Goal: Task Accomplishment & Management: Use online tool/utility

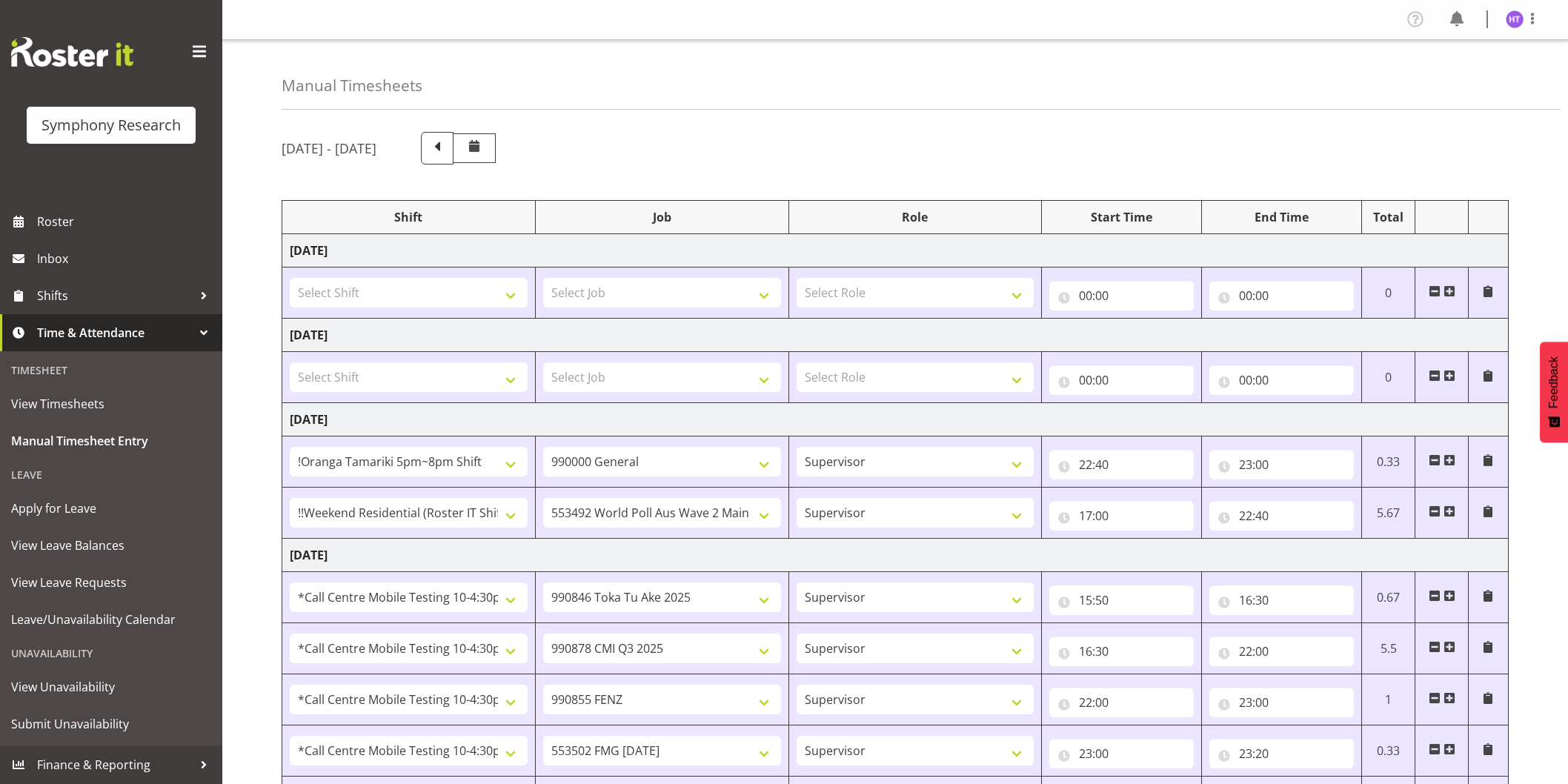
select select "38824"
select select "743"
select select "45"
select select "17154"
select select "10499"
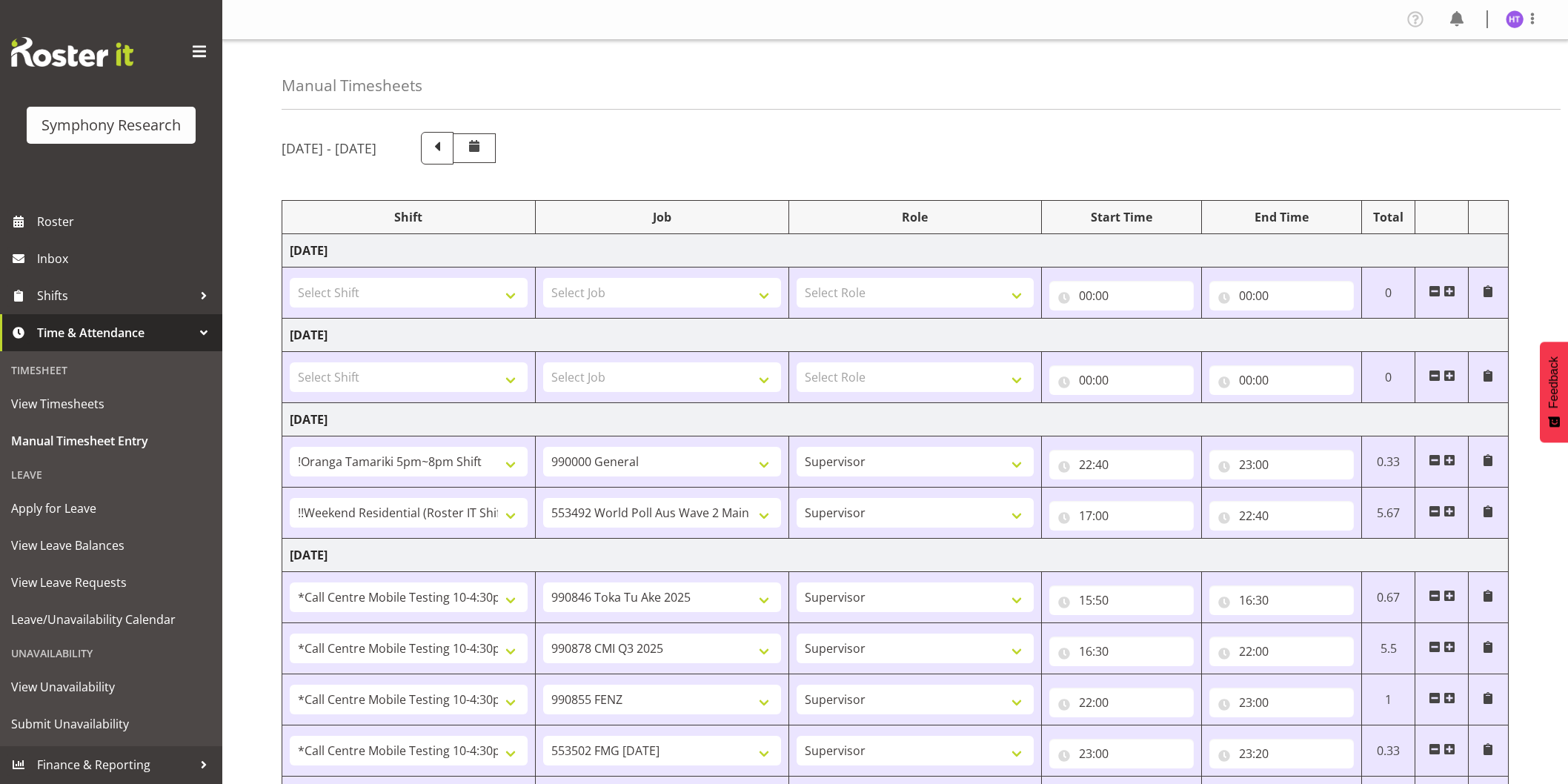
select select "45"
select select "28362"
select select "9426"
select select "45"
select select "28362"
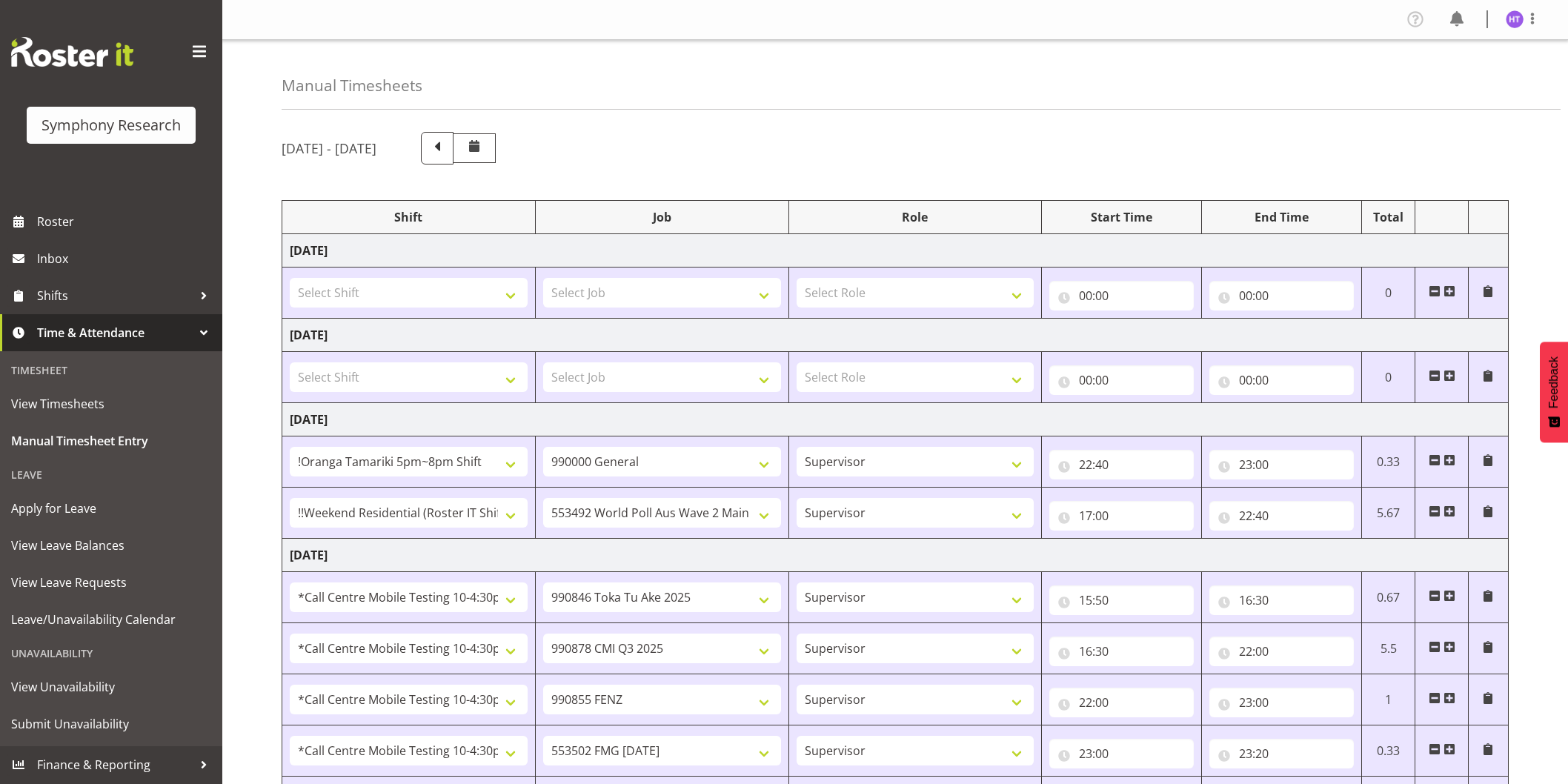
select select "10239"
select select "45"
select select "28362"
select select "9636"
select select "45"
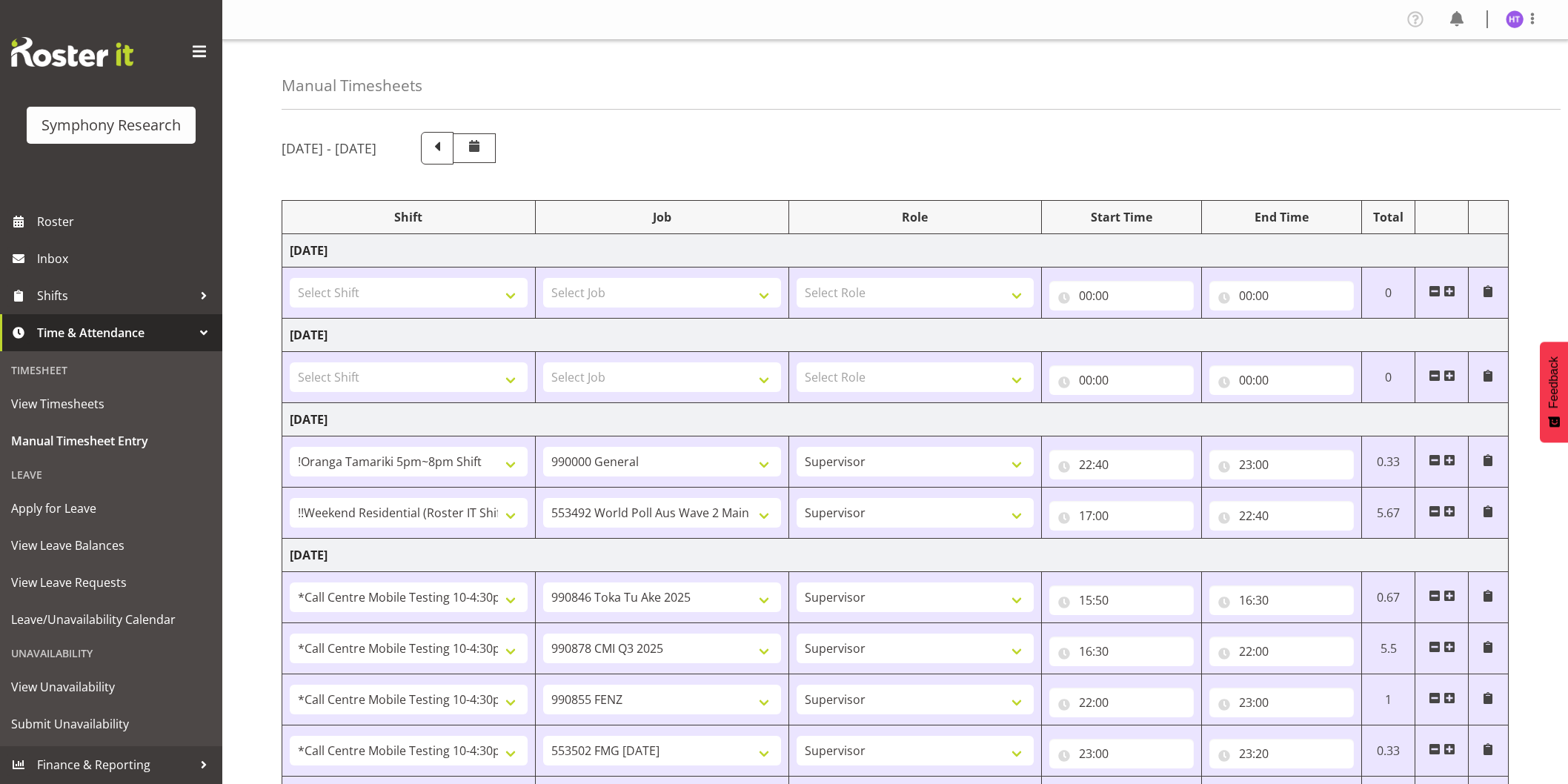
select select "28362"
select select "10458"
select select "45"
select select "28362"
select select "743"
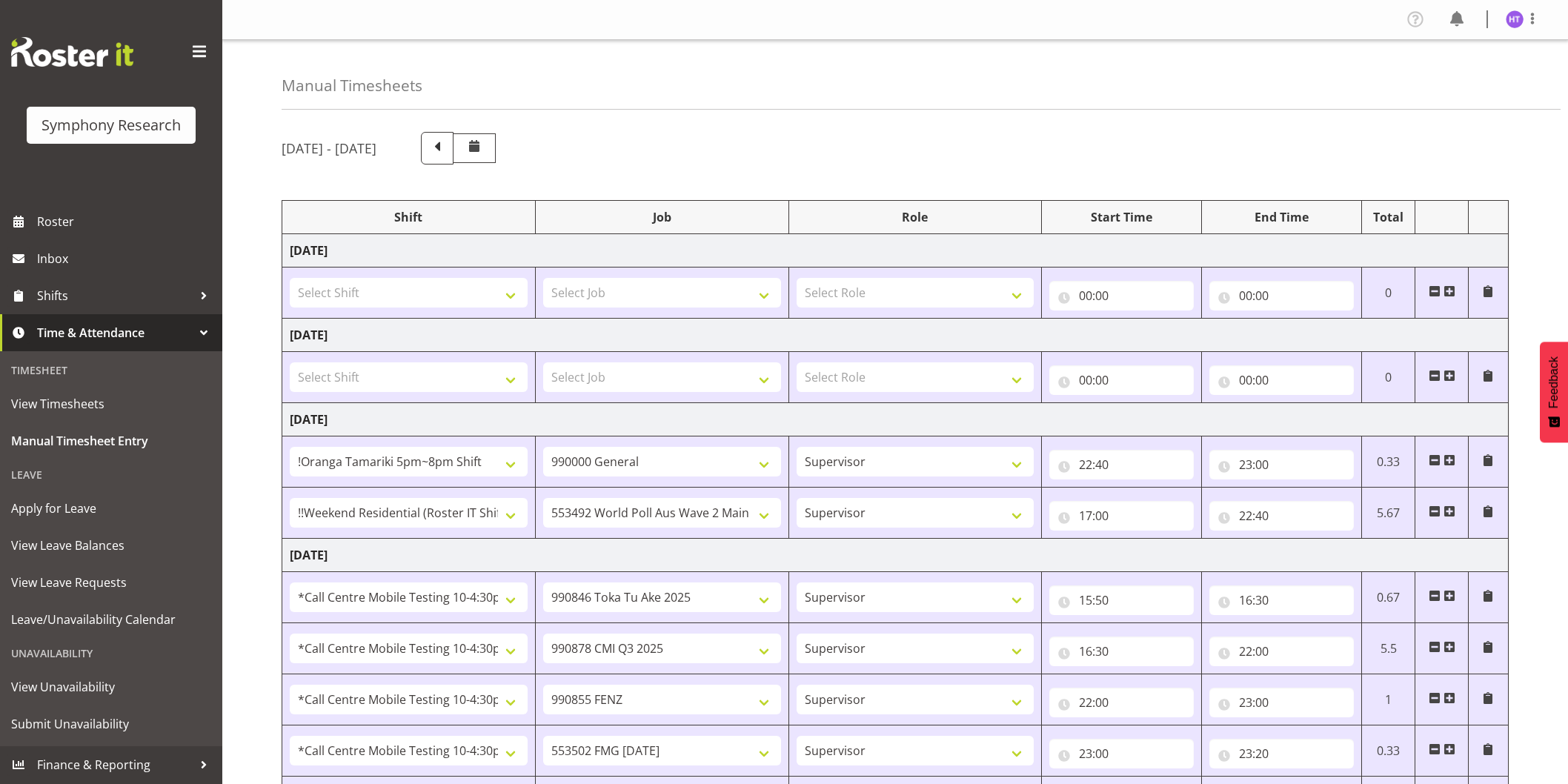
select select "45"
select select "28362"
select select "10499"
select select "45"
select select "28362"
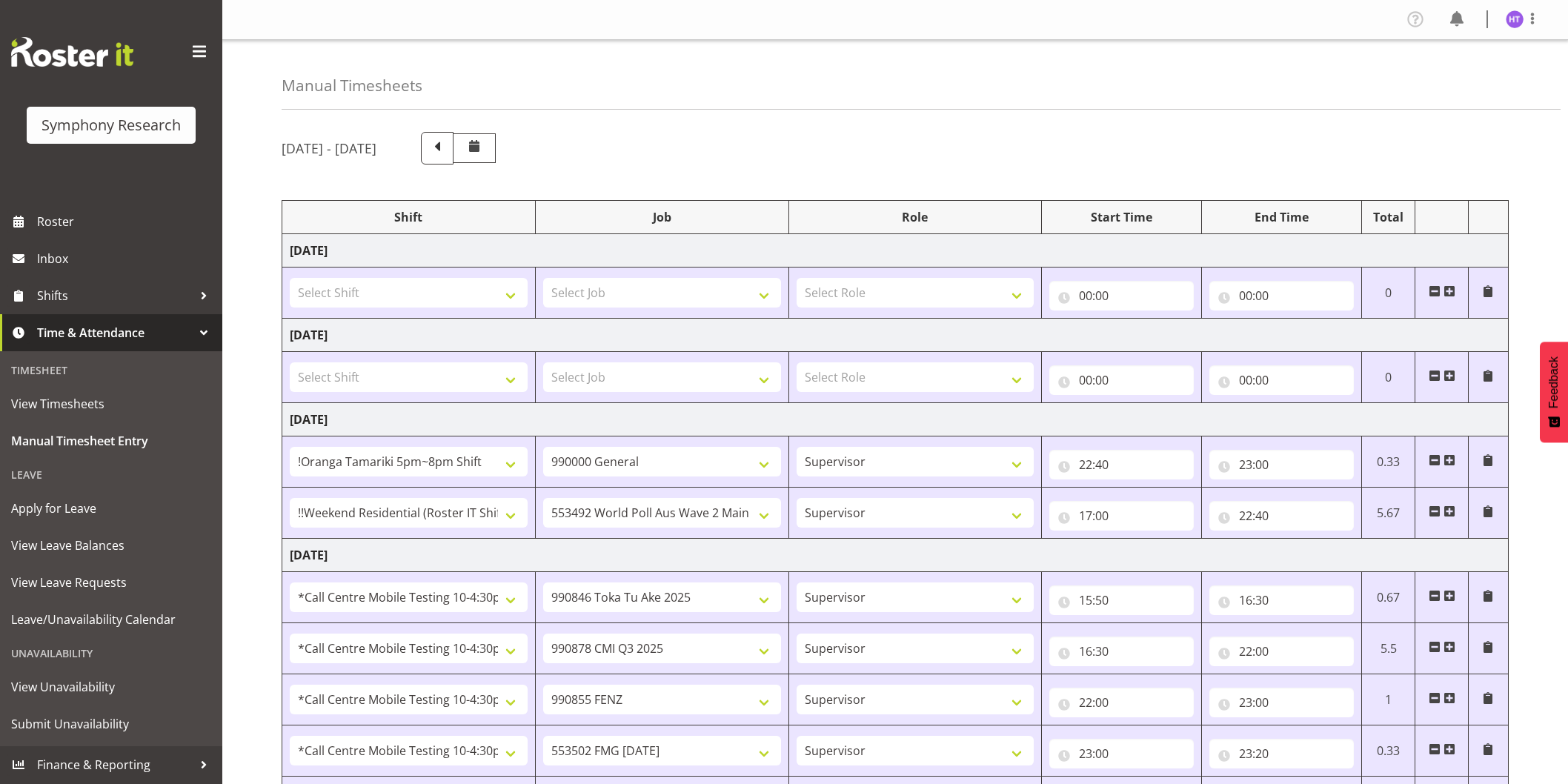
select select "10527"
select select "45"
select select "28362"
select select "10239"
select select "45"
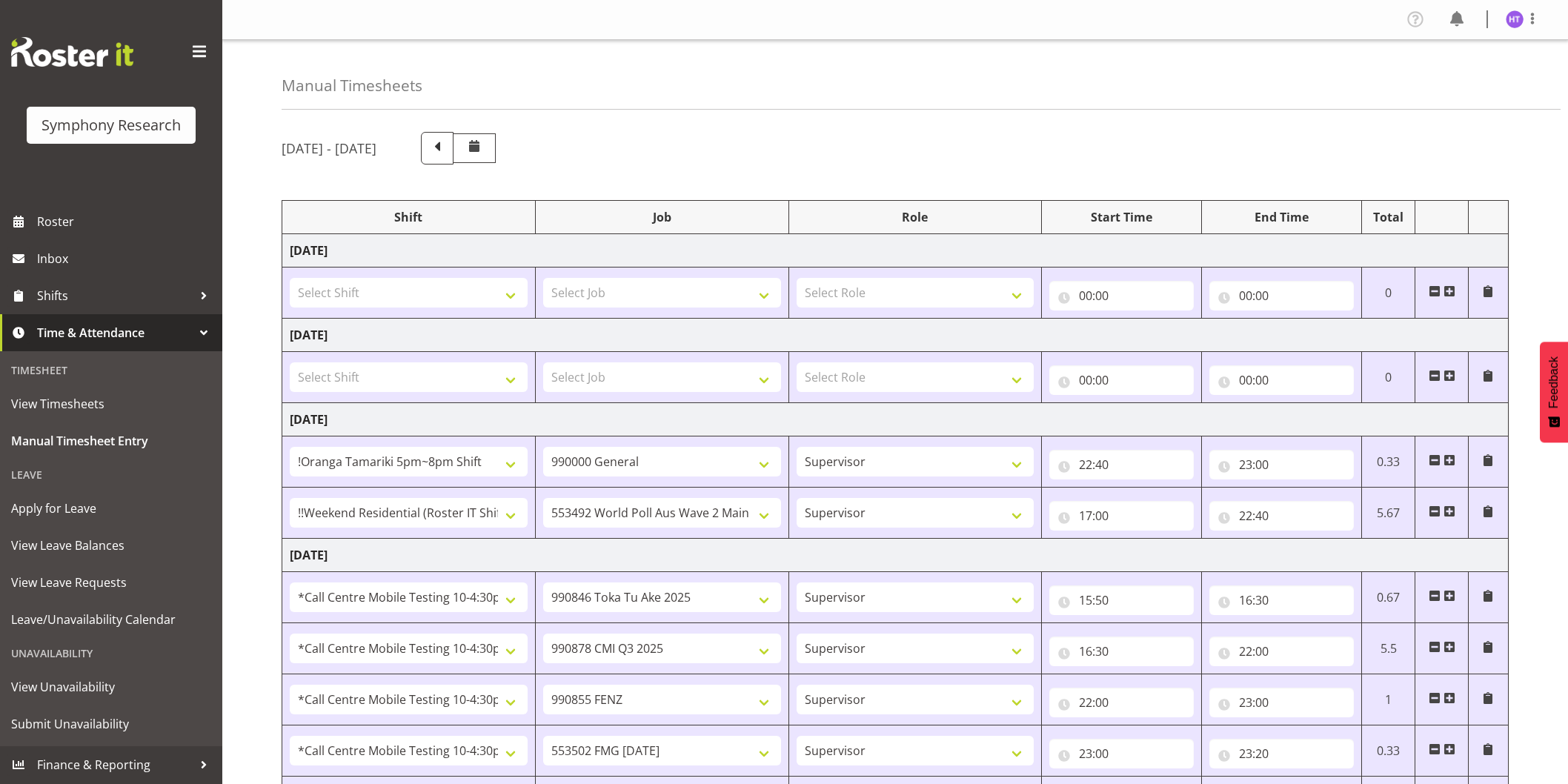
select select "28362"
select select "743"
select select "45"
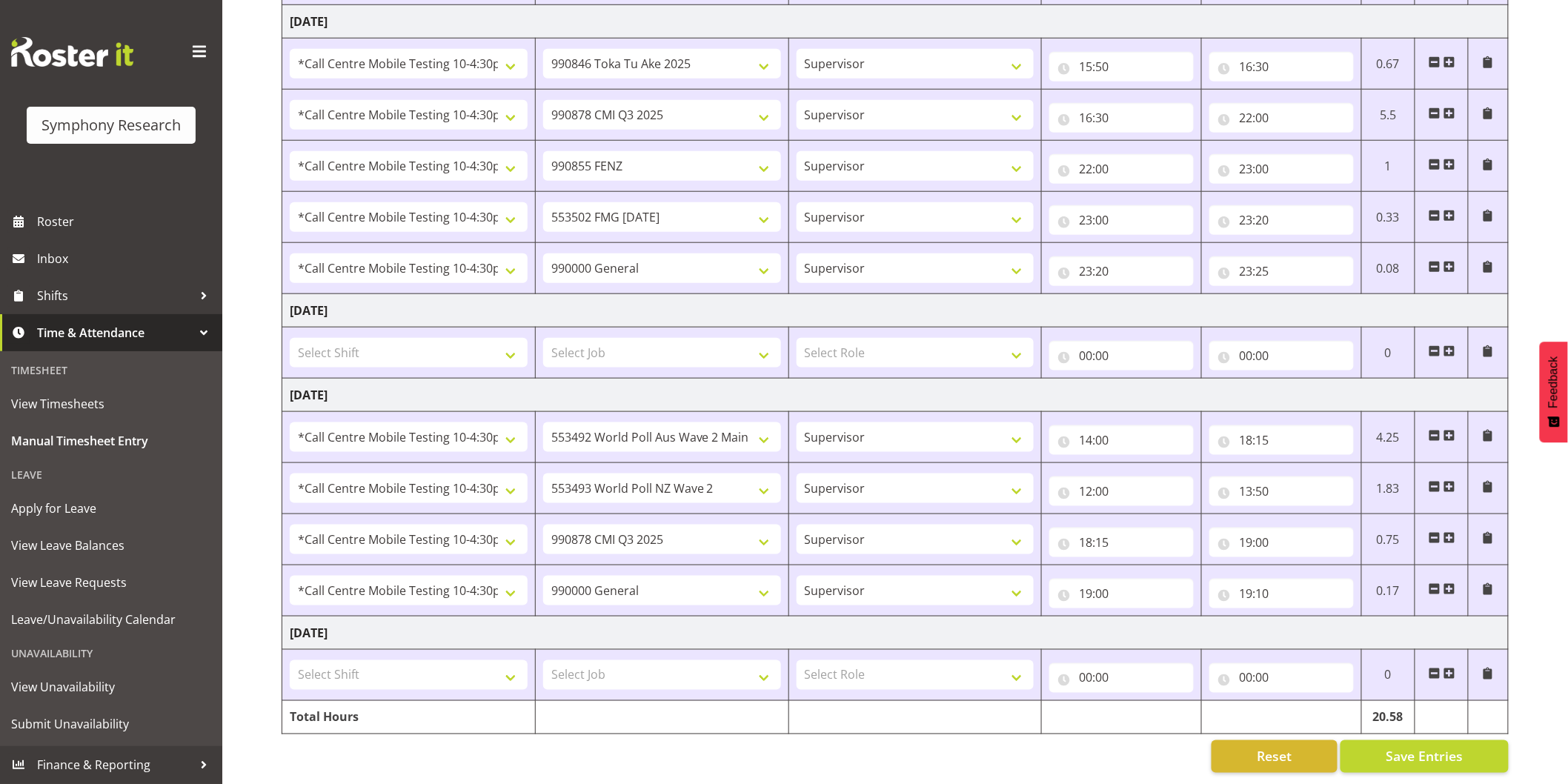
scroll to position [547, 0]
